Goal: Download file/media

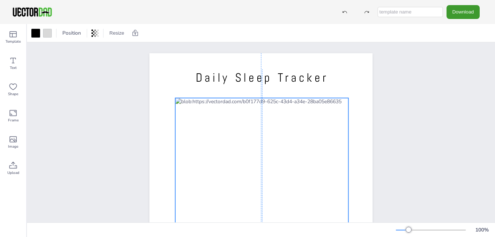
click at [199, 103] on div at bounding box center [261, 211] width 173 height 226
click at [223, 105] on div at bounding box center [261, 211] width 173 height 226
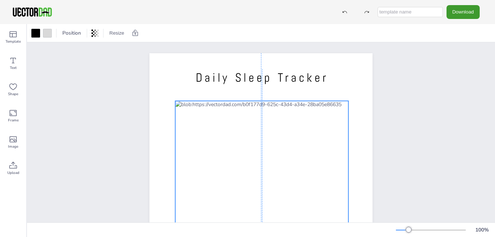
click at [213, 105] on div at bounding box center [261, 214] width 173 height 226
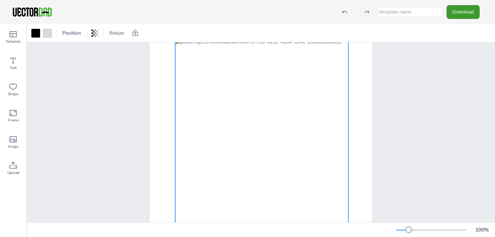
scroll to position [26, 0]
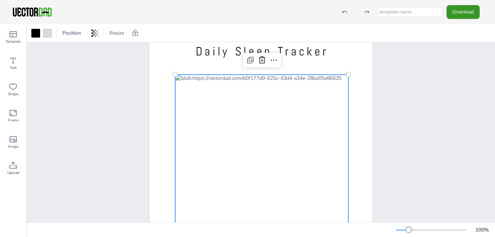
click at [461, 15] on button "Download" at bounding box center [462, 11] width 33 height 13
click at [204, 84] on div at bounding box center [261, 188] width 173 height 226
click at [202, 79] on div at bounding box center [261, 188] width 173 height 226
click at [172, 75] on div at bounding box center [175, 75] width 6 height 6
click at [248, 60] on icon at bounding box center [249, 61] width 2 height 2
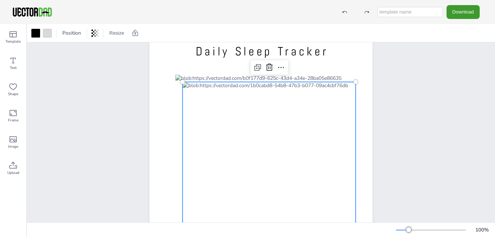
click at [219, 97] on div at bounding box center [269, 195] width 173 height 226
click at [255, 69] on icon at bounding box center [257, 67] width 9 height 9
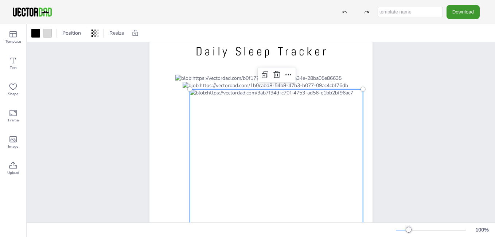
click at [258, 69] on div at bounding box center [277, 74] width 38 height 15
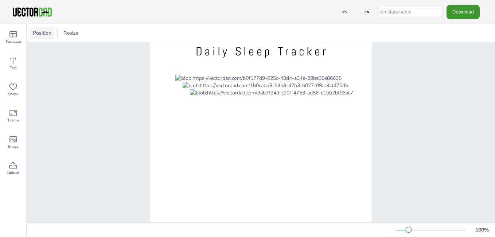
click at [47, 29] on div "Position" at bounding box center [42, 33] width 24 height 12
